Goal: Task Accomplishment & Management: Manage account settings

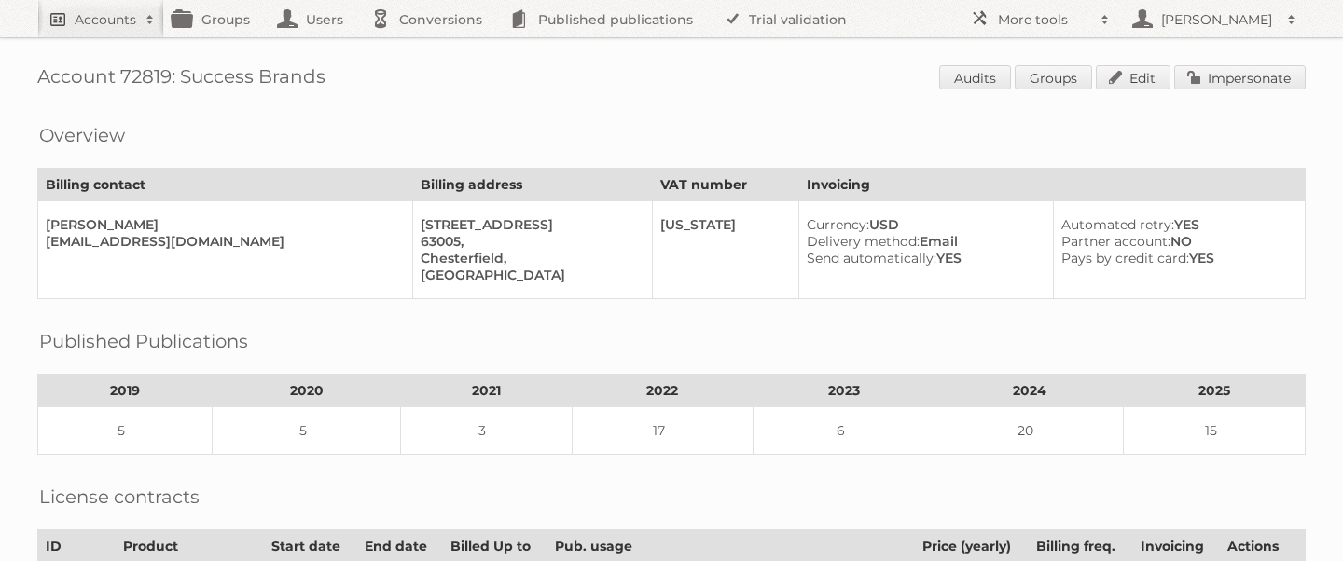
click at [108, 22] on h2 "Accounts" at bounding box center [106, 19] width 62 height 19
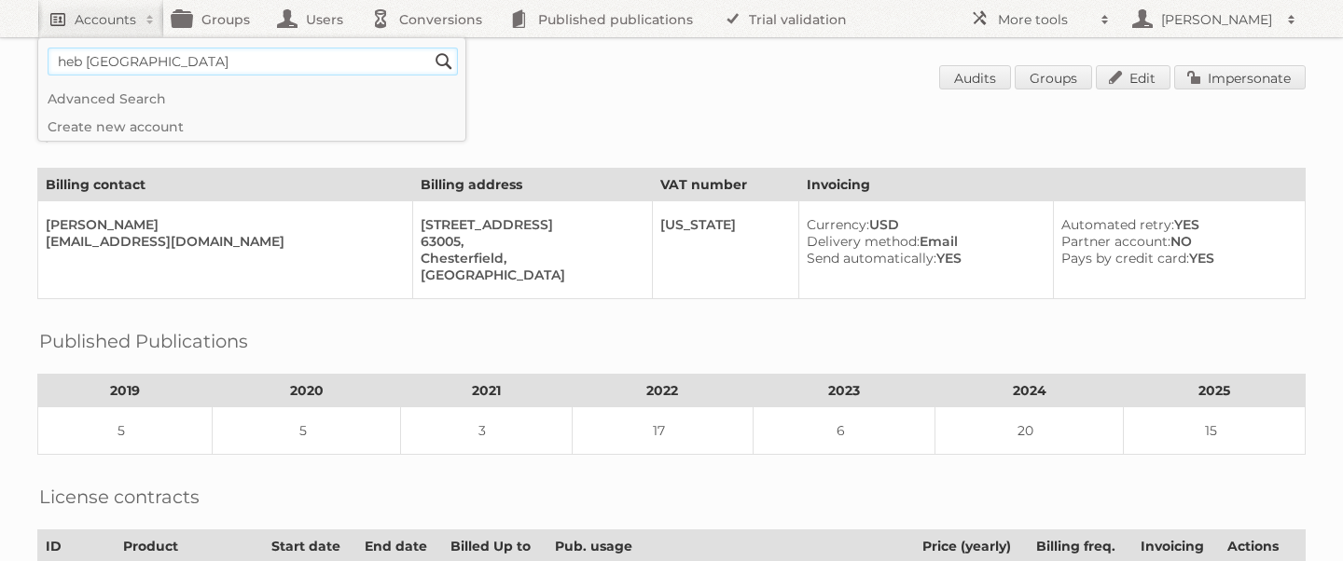
type input"] "heb [GEOGRAPHIC_DATA]"
click at [430, 48] on input "Search" at bounding box center [444, 62] width 28 height 28
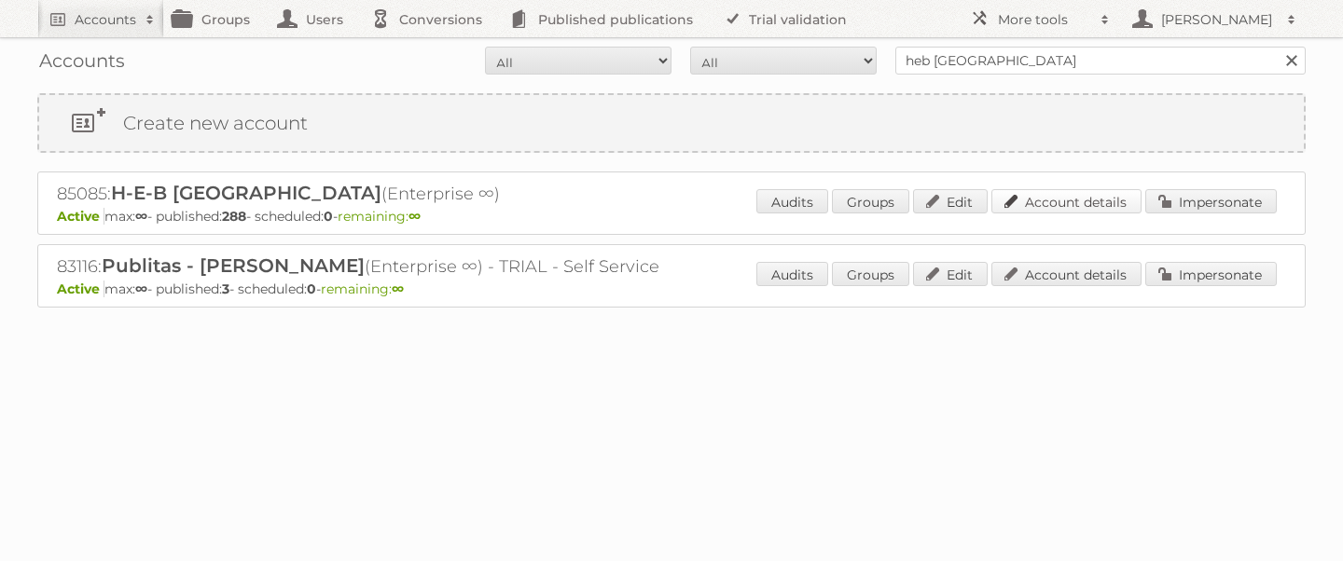
click at [1033, 205] on link "Account details" at bounding box center [1066, 201] width 150 height 24
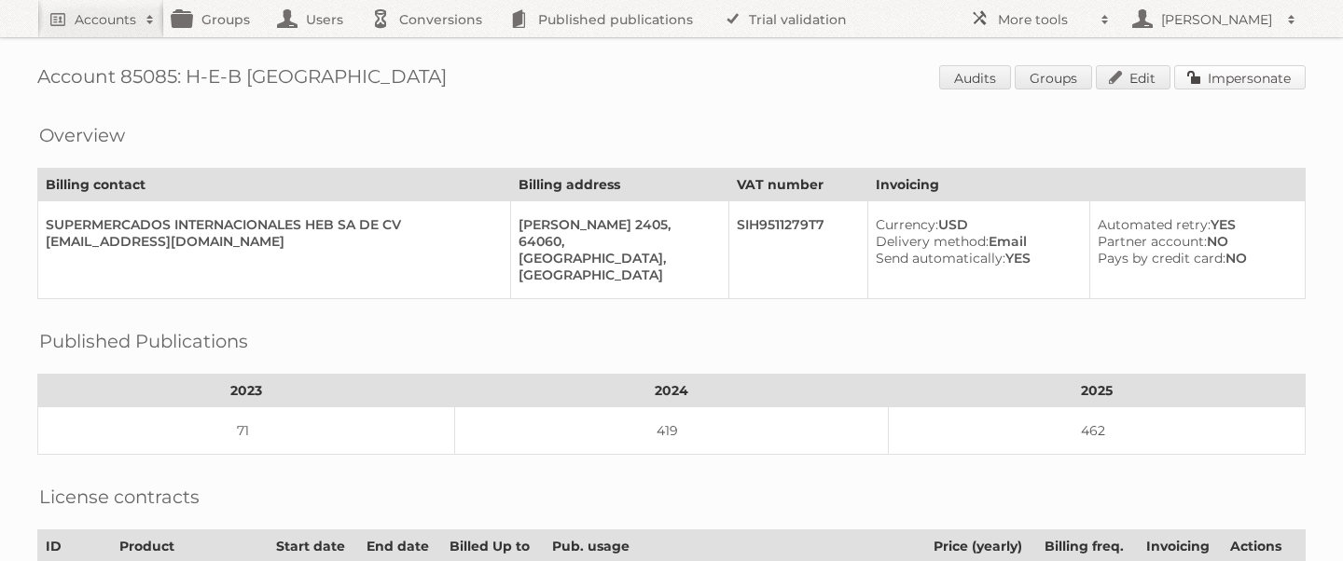
click at [1237, 76] on link "Impersonate" at bounding box center [1239, 77] width 131 height 24
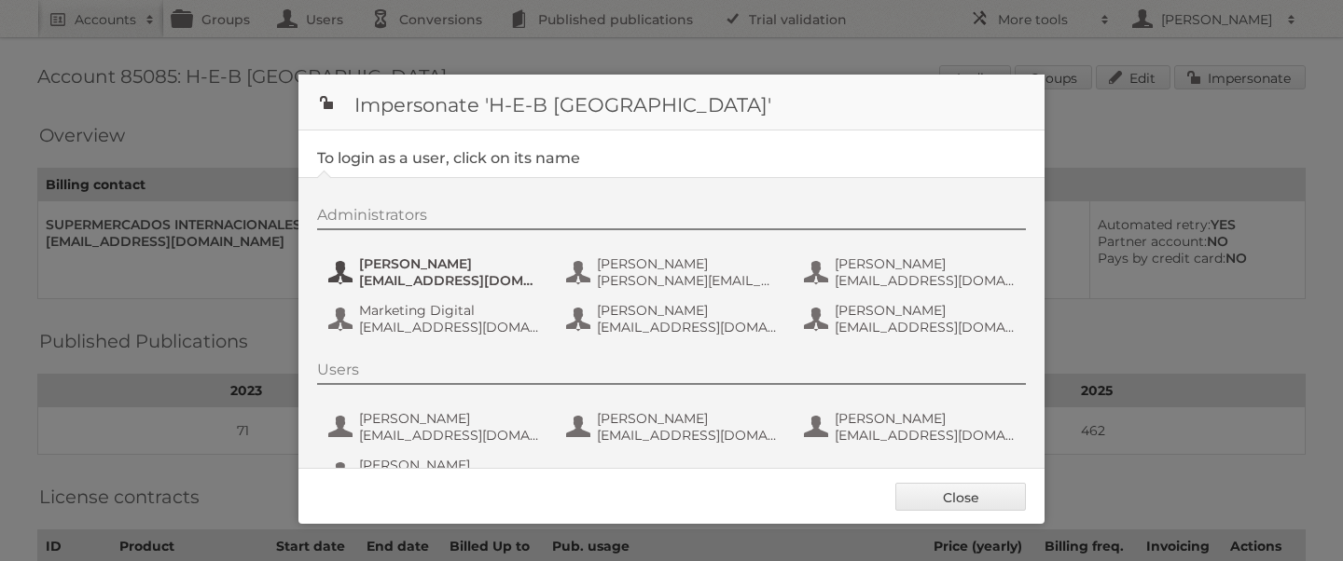
click at [434, 273] on span "gayala@hebmex.com" at bounding box center [449, 280] width 181 height 17
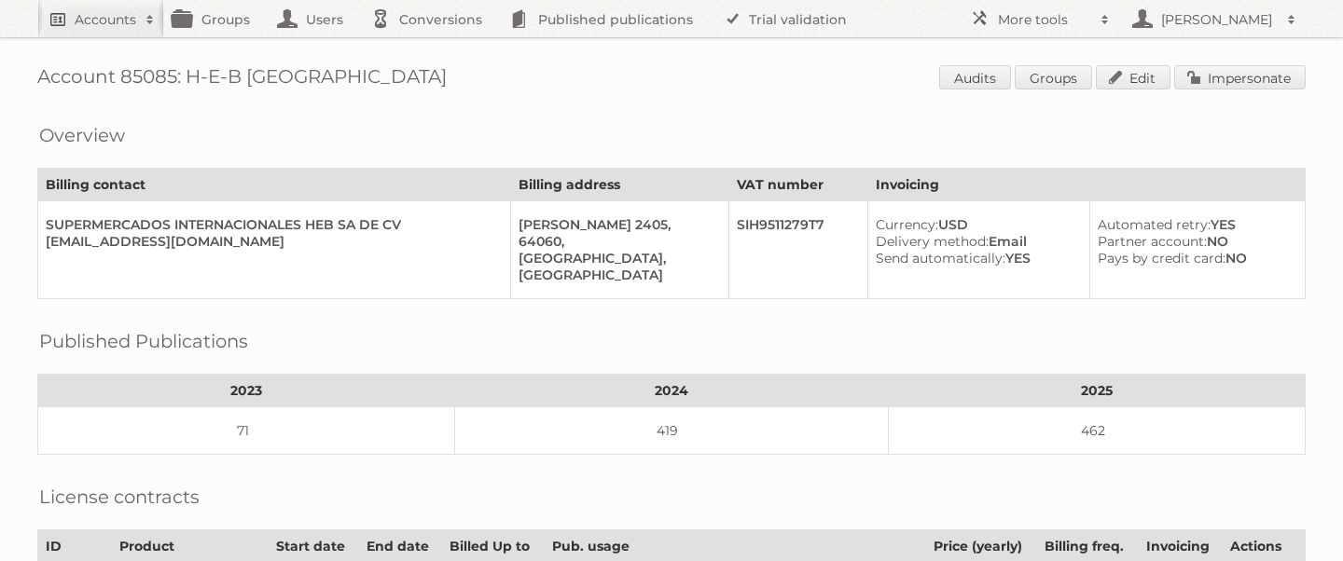
click at [83, 26] on h2 "Accounts" at bounding box center [106, 19] width 62 height 19
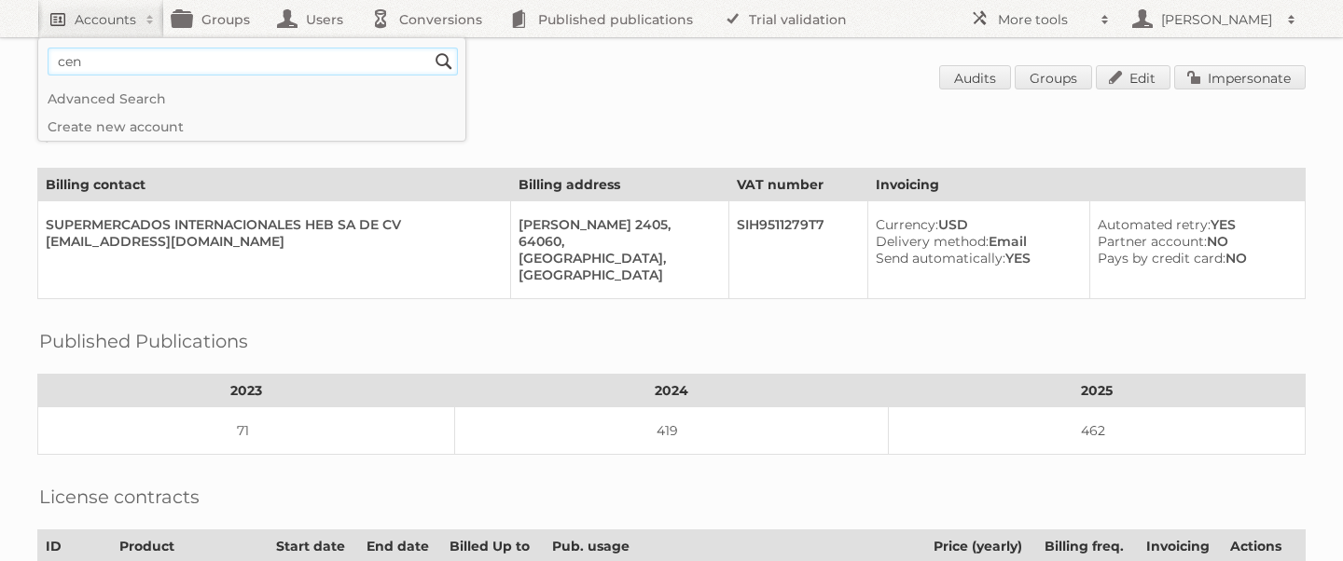
type input"] "cencosud argentina"
click at [430, 48] on input "Search" at bounding box center [444, 62] width 28 height 28
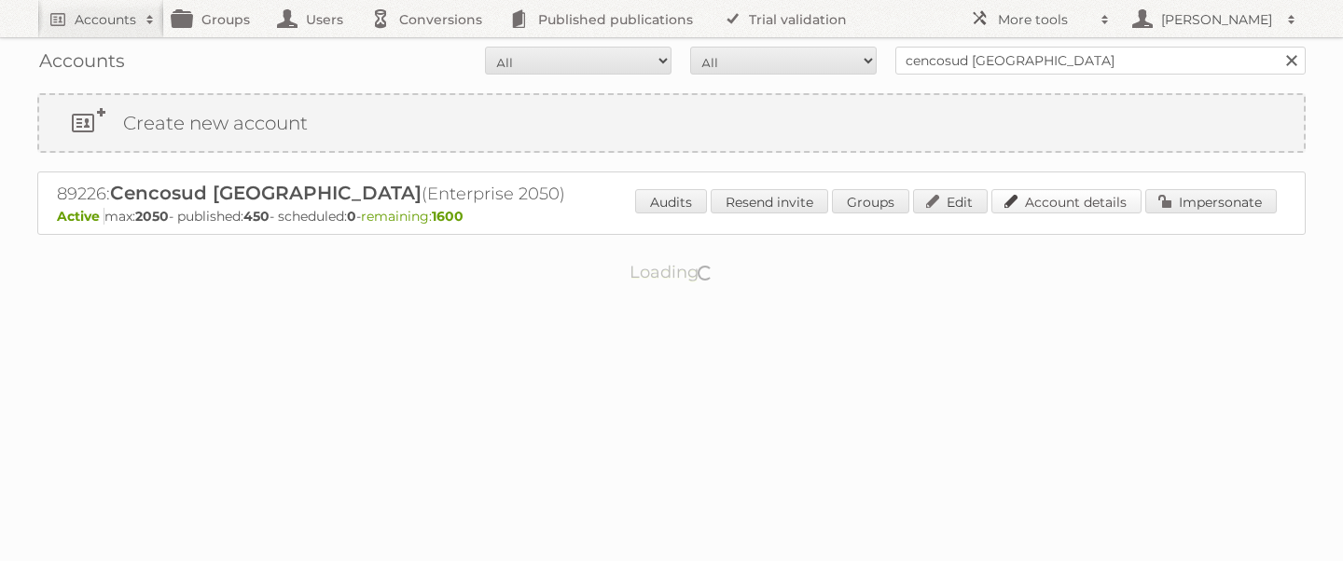
click at [1104, 203] on link "Account details" at bounding box center [1066, 201] width 150 height 24
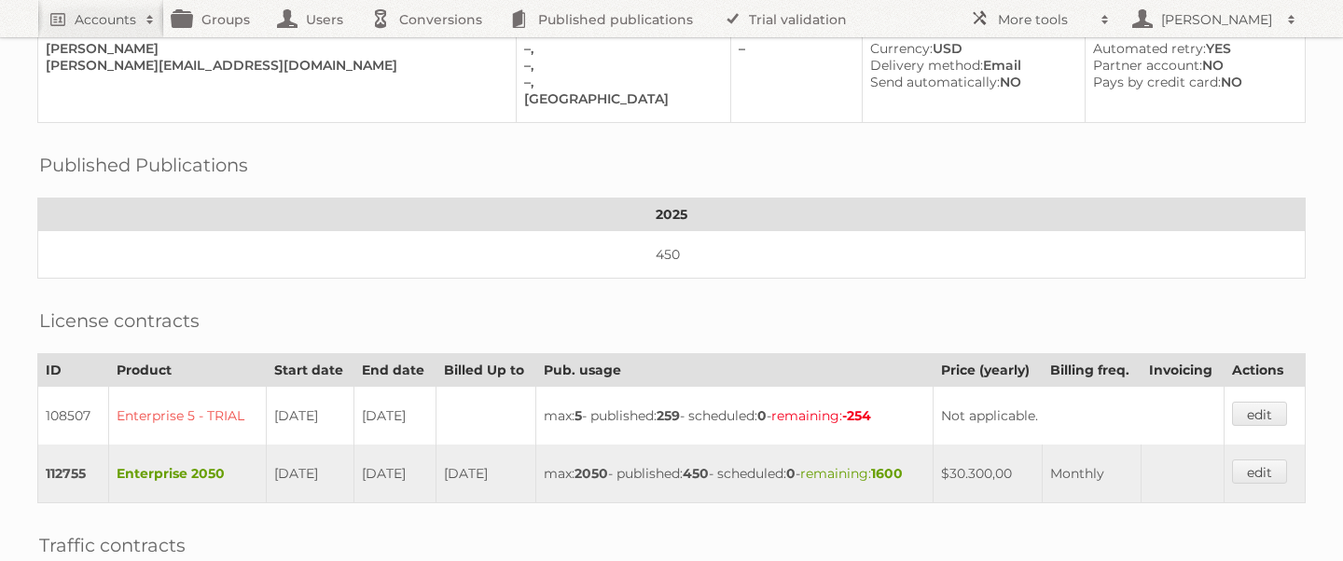
scroll to position [674, 0]
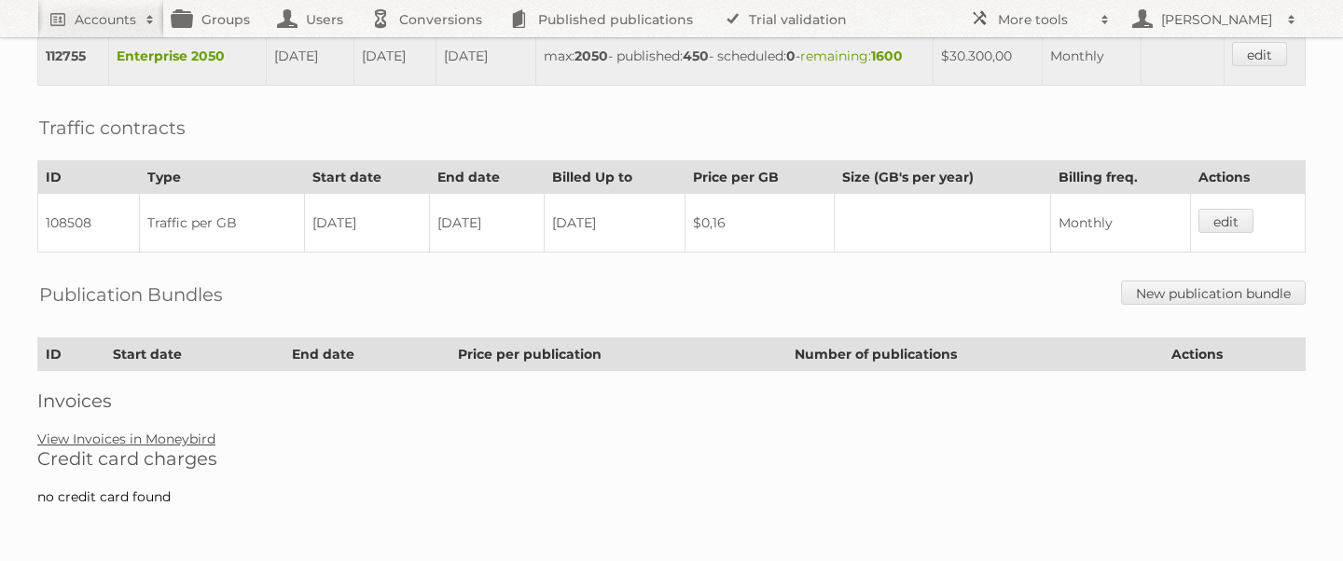
click at [167, 444] on link "View Invoices in Moneybird" at bounding box center [126, 439] width 178 height 17
